Goal: Check status: Check status

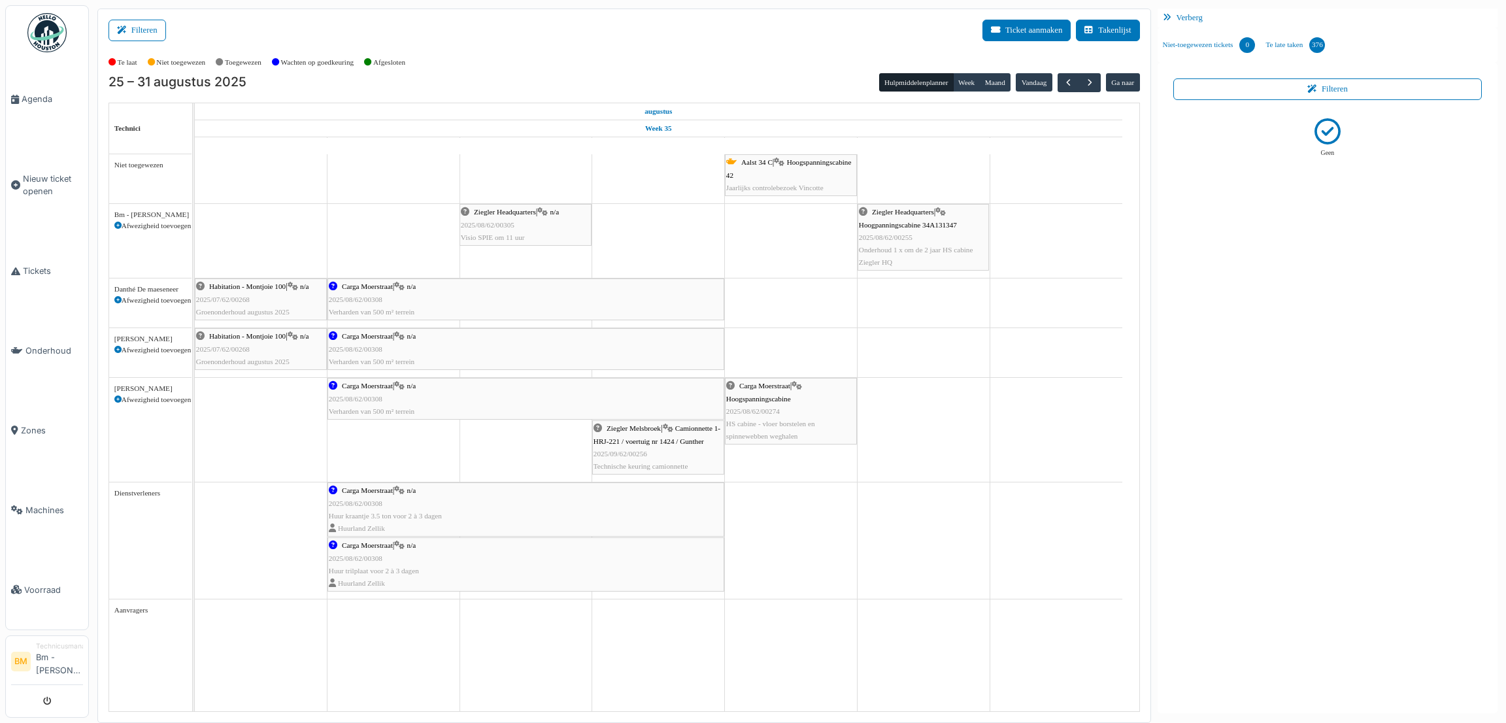
click at [730, 40] on div "Filteren Ticket aanmaken Takenlijst" at bounding box center [625, 36] width 1032 height 32
click at [504, 76] on div "[DATE] – [DATE] Hulpmiddelenplanner Week Maand Vandaag Ga naar" at bounding box center [625, 82] width 1032 height 19
click at [1096, 86] on button "button" at bounding box center [1090, 82] width 22 height 19
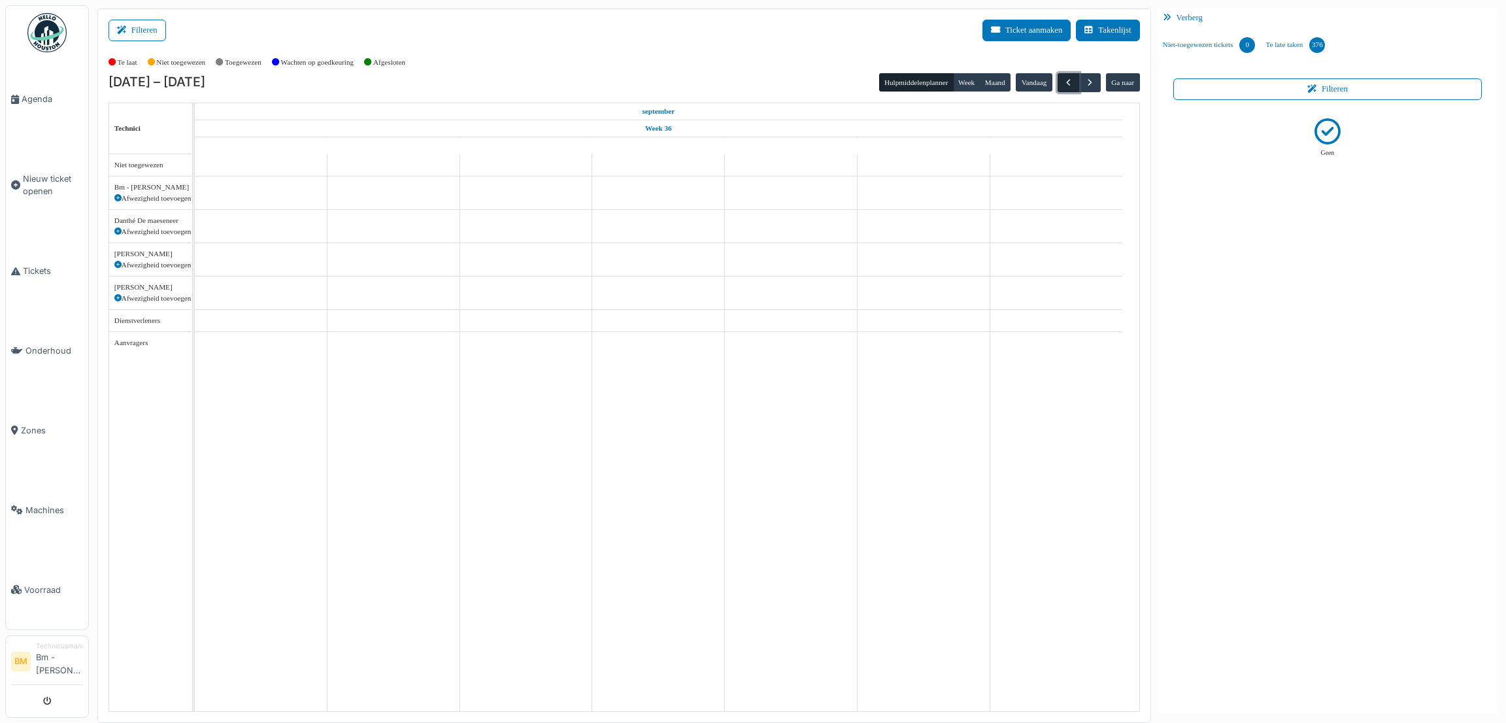
click at [1064, 80] on span "button" at bounding box center [1068, 82] width 11 height 11
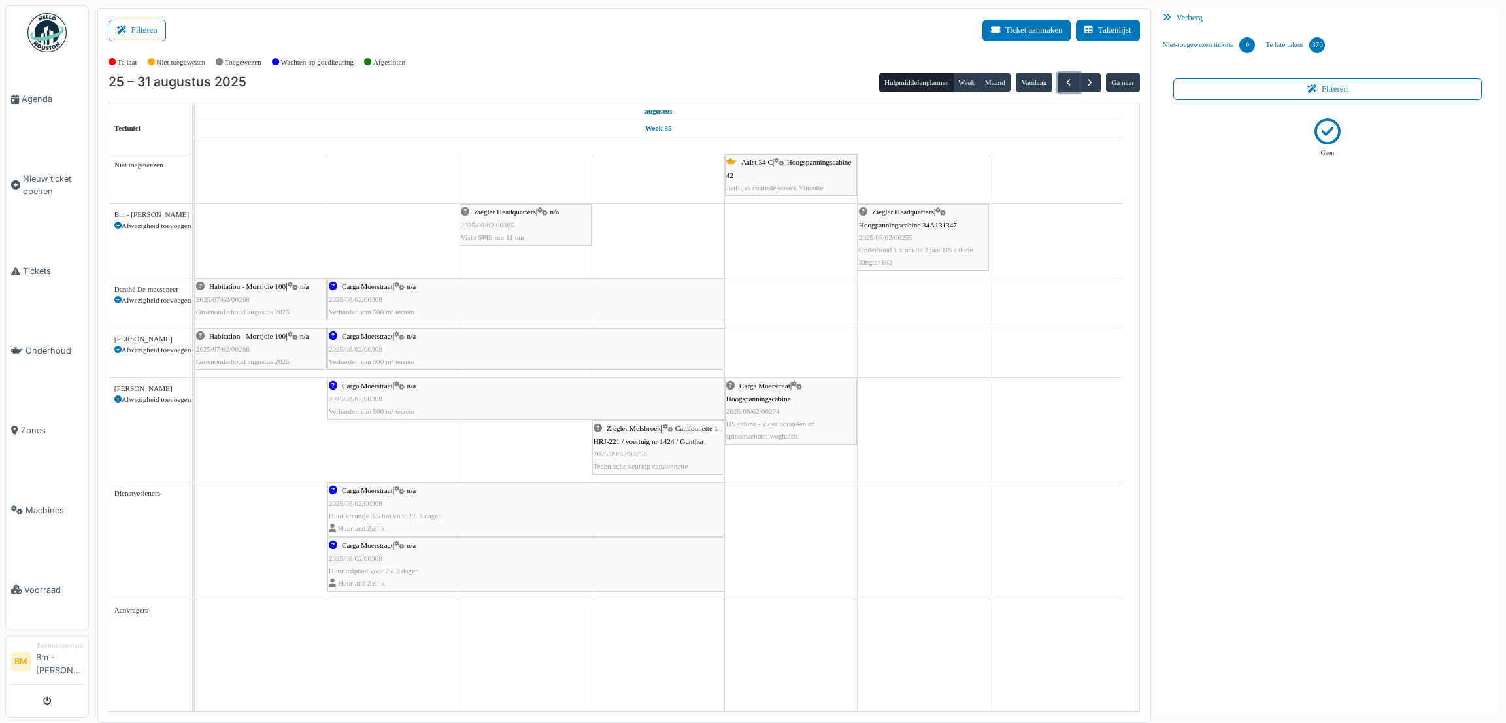
click at [275, 249] on td at bounding box center [261, 432] width 133 height 557
